Goal: Information Seeking & Learning: Learn about a topic

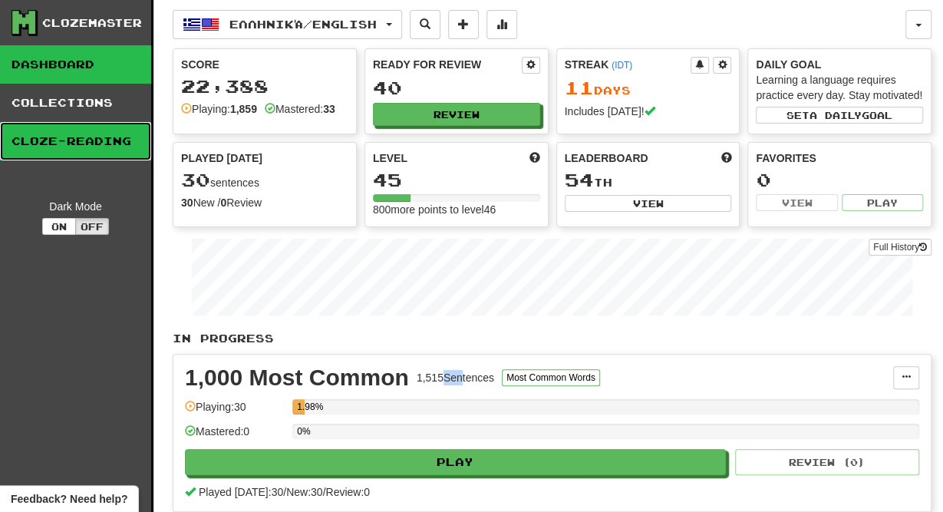
click at [86, 128] on link "Cloze-Reading" at bounding box center [75, 141] width 151 height 38
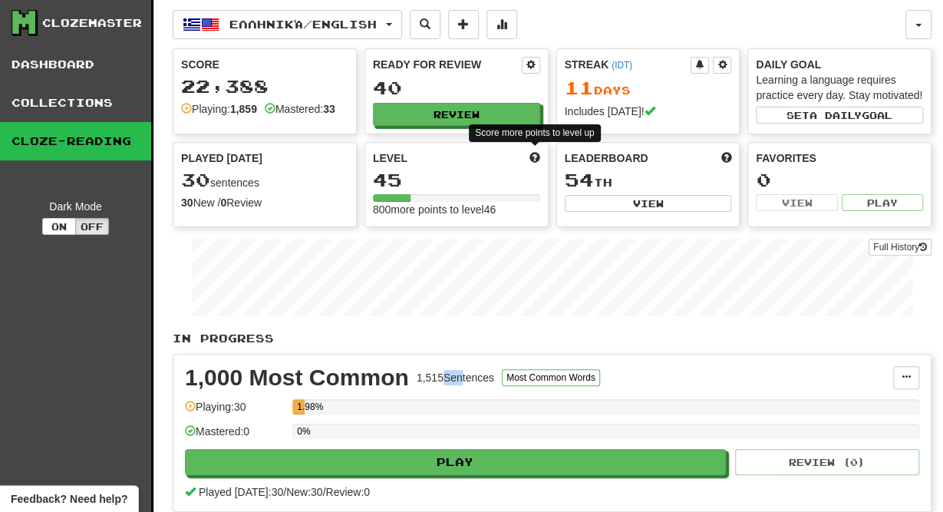
click at [534, 153] on span at bounding box center [534, 157] width 11 height 11
click at [469, 20] on span at bounding box center [463, 23] width 11 height 11
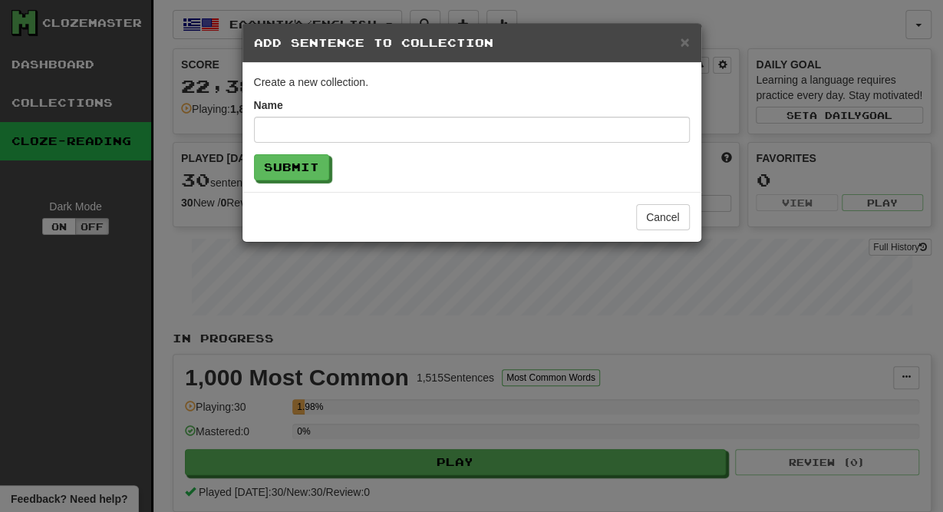
click at [679, 35] on div "× Add Sentence to Collection" at bounding box center [471, 43] width 459 height 39
click at [687, 38] on span "×" at bounding box center [684, 42] width 9 height 18
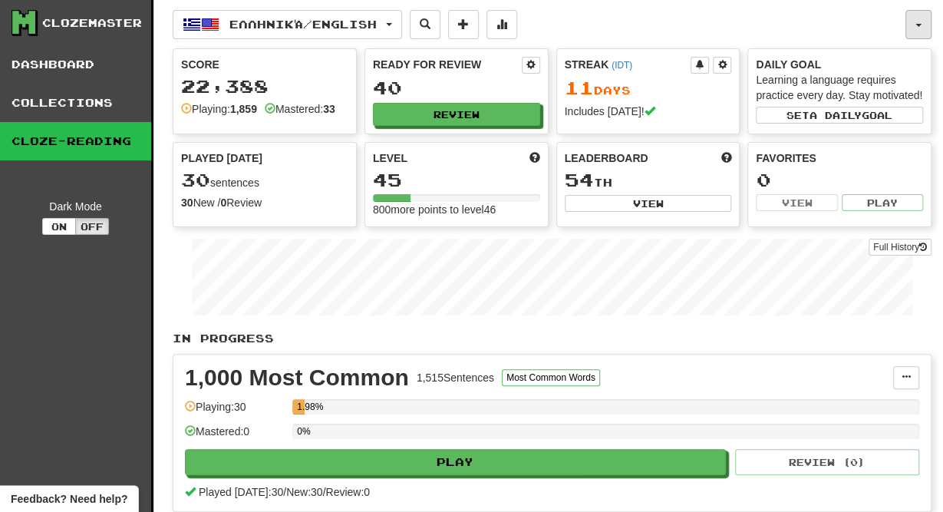
click at [919, 25] on span "button" at bounding box center [918, 25] width 6 height 3
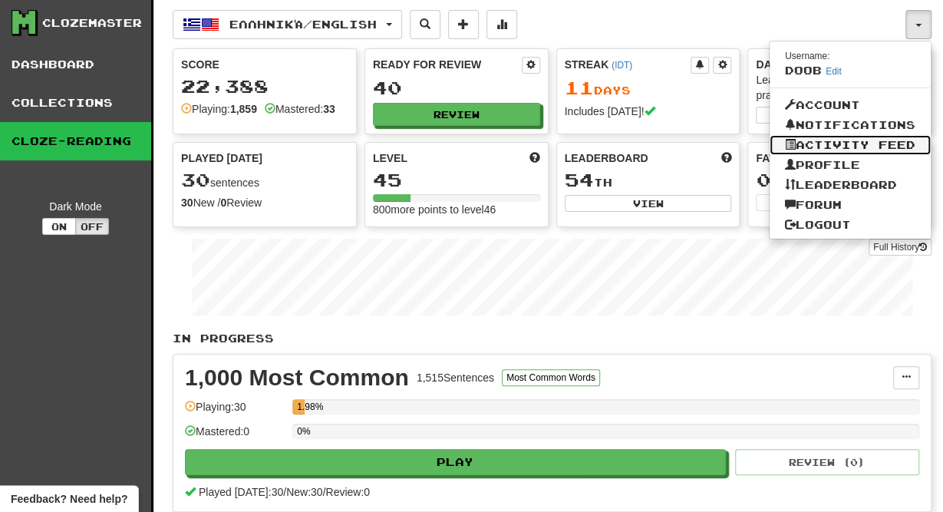
click at [883, 140] on link "Activity Feed" at bounding box center [850, 145] width 161 height 20
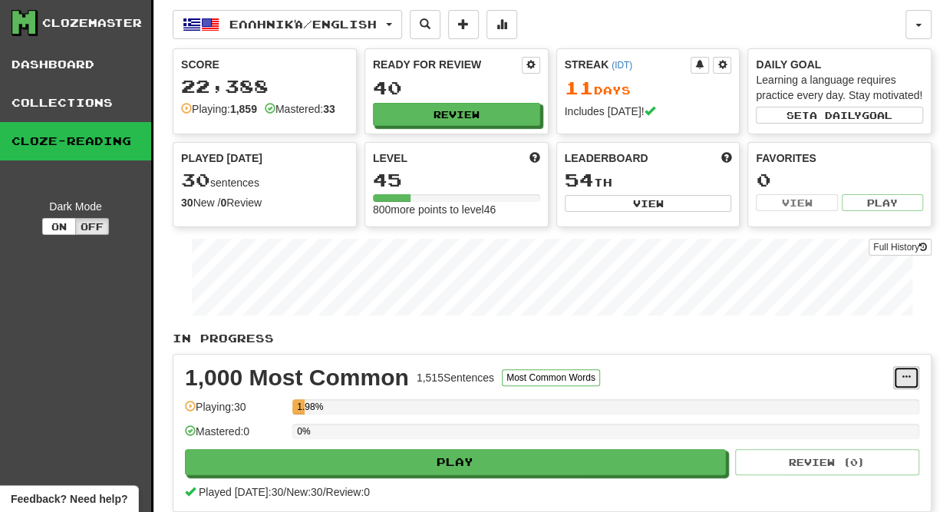
click at [906, 372] on span at bounding box center [906, 376] width 9 height 9
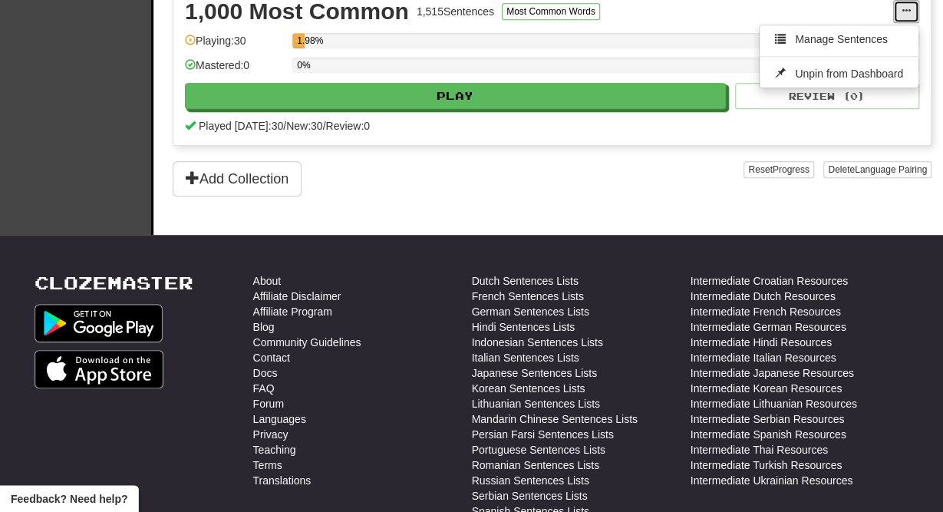
scroll to position [485, 0]
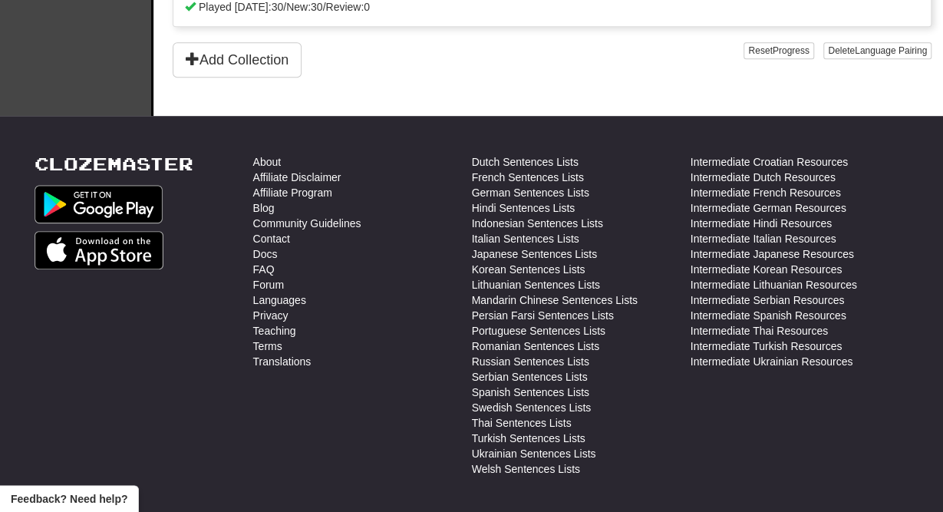
drag, startPoint x: 938, startPoint y: 420, endPoint x: 935, endPoint y: 270, distance: 149.6
drag, startPoint x: 942, startPoint y: 277, endPoint x: 926, endPoint y: 213, distance: 66.3
click at [268, 292] on link "Languages" at bounding box center [279, 299] width 53 height 15
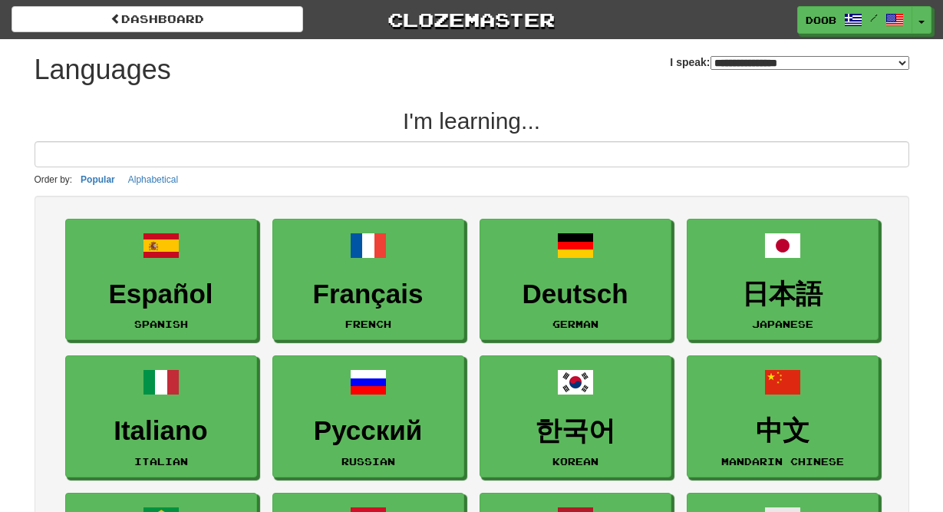
select select "*******"
